Goal: Find specific page/section: Find specific page/section

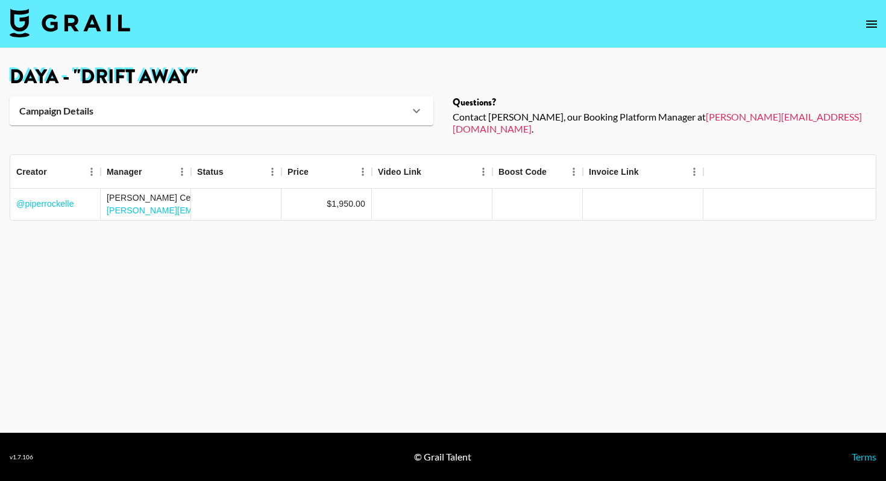
click at [42, 24] on img at bounding box center [70, 22] width 121 height 29
select select "Song"
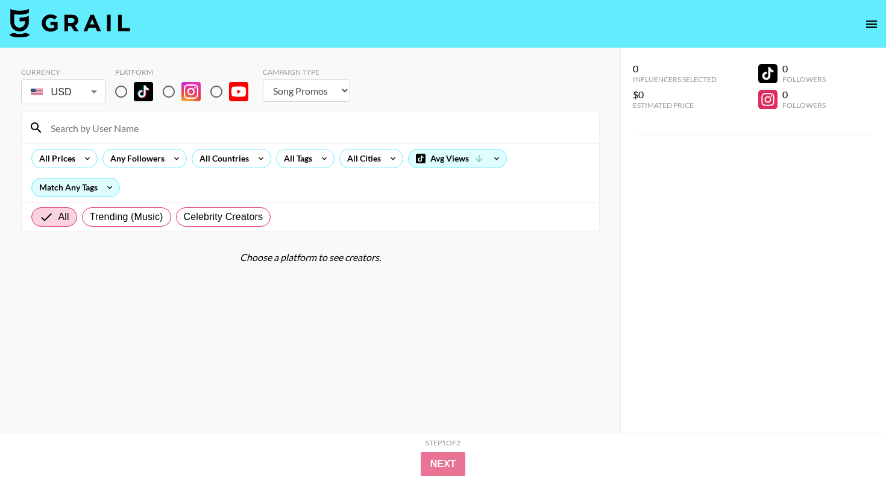
click at [133, 118] on div at bounding box center [310, 127] width 577 height 31
click at [133, 118] on input at bounding box center [317, 127] width 548 height 19
type input "[PERSON_NAME]"
click at [145, 80] on label at bounding box center [130, 91] width 45 height 25
click at [134, 80] on input "radio" at bounding box center [120, 91] width 25 height 25
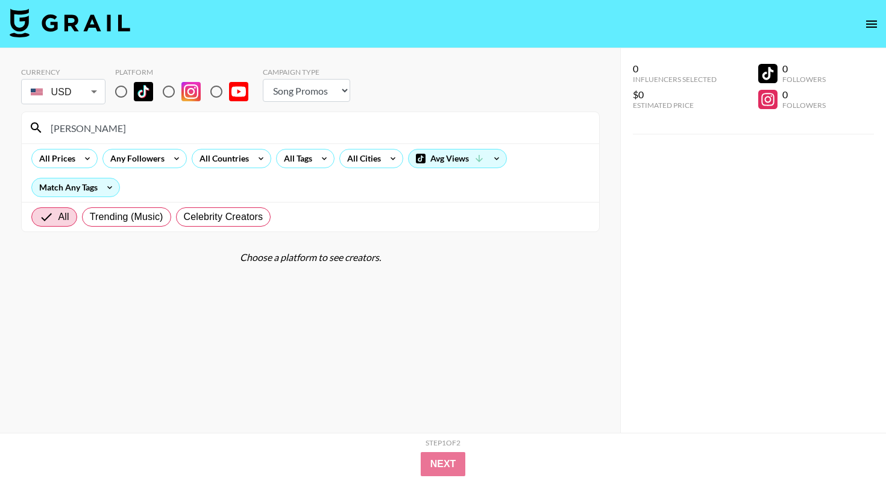
radio input "true"
